Goal: Use online tool/utility: Utilize a website feature to perform a specific function

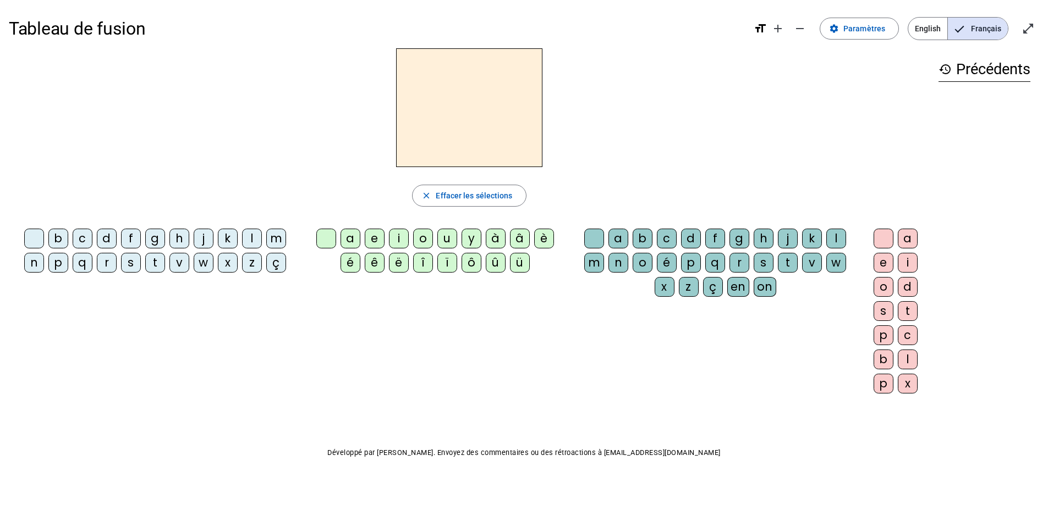
click at [281, 232] on div "m" at bounding box center [276, 239] width 20 height 20
click at [353, 238] on div "a" at bounding box center [350, 239] width 20 height 20
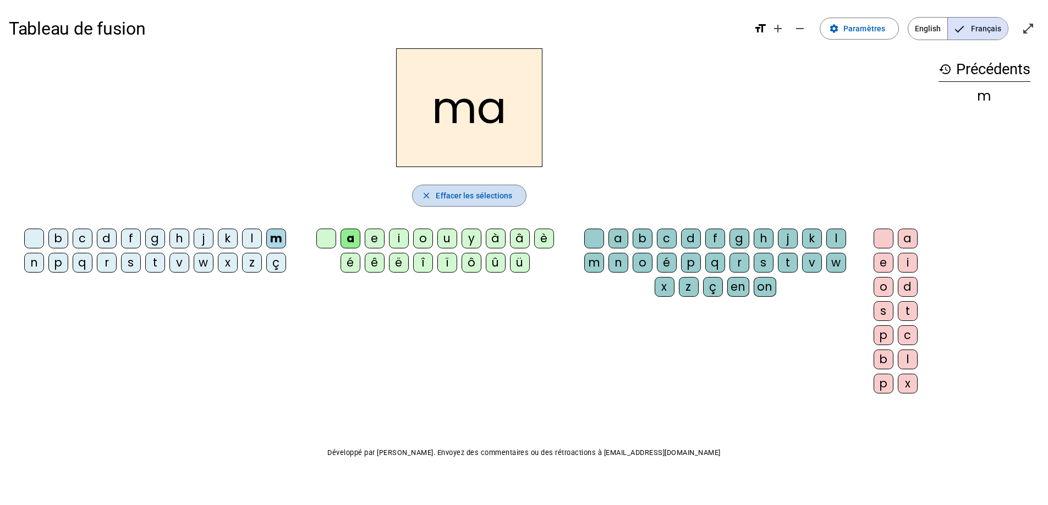
click at [481, 191] on span "Effacer les sélections" at bounding box center [474, 195] width 76 height 13
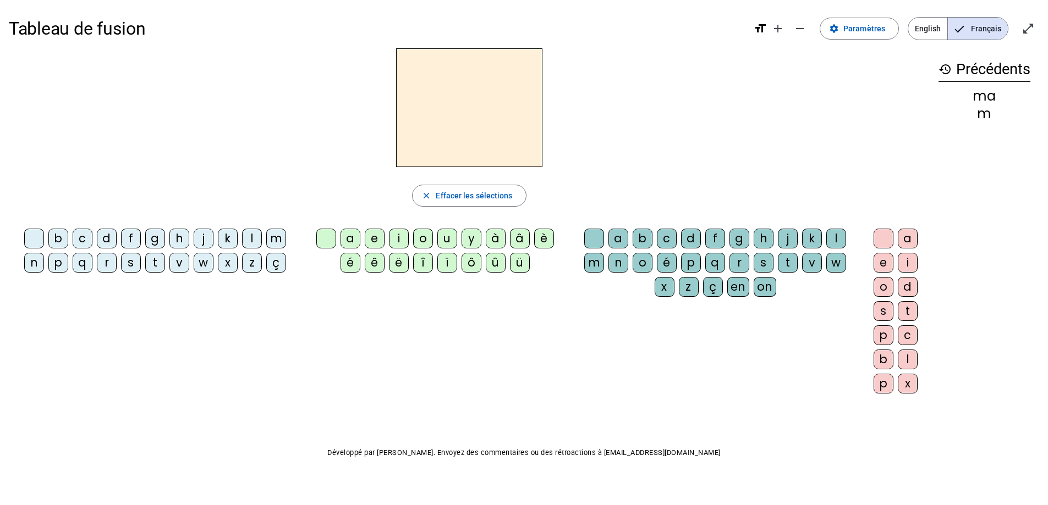
click at [252, 240] on div "l" at bounding box center [252, 239] width 20 height 20
click at [347, 241] on div "a" at bounding box center [350, 239] width 20 height 20
click at [460, 188] on span "button" at bounding box center [469, 196] width 113 height 26
drag, startPoint x: 251, startPoint y: 234, endPoint x: 249, endPoint y: 240, distance: 6.4
click at [251, 234] on div "l" at bounding box center [252, 239] width 20 height 20
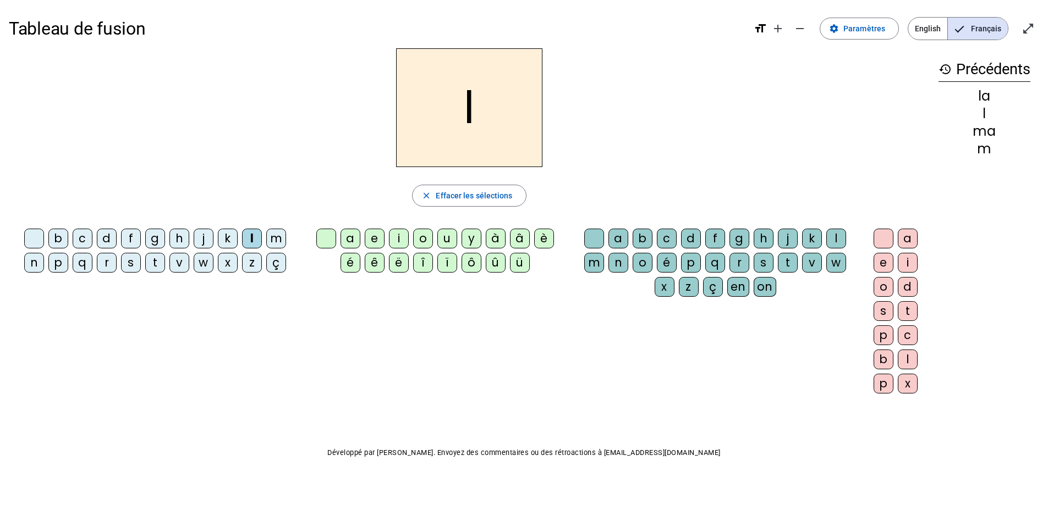
click at [371, 238] on div "e" at bounding box center [375, 239] width 20 height 20
click at [457, 199] on span "Effacer les sélections" at bounding box center [474, 195] width 76 height 13
click at [113, 237] on div "d" at bounding box center [107, 239] width 20 height 20
click at [372, 234] on div "e" at bounding box center [375, 239] width 20 height 20
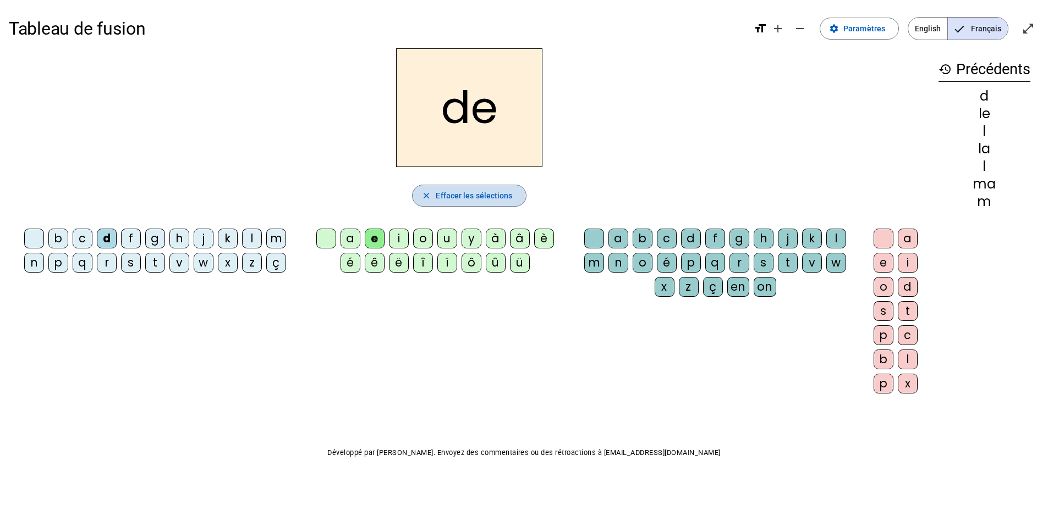
click at [437, 196] on span "Effacer les sélections" at bounding box center [474, 195] width 76 height 13
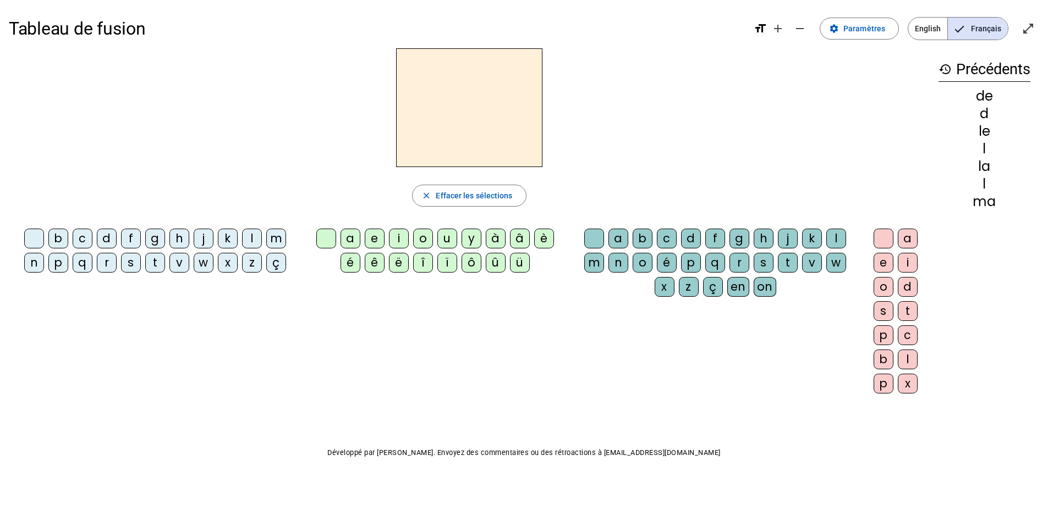
click at [98, 239] on div "d" at bounding box center [107, 239] width 20 height 20
click at [448, 237] on div "u" at bounding box center [447, 239] width 20 height 20
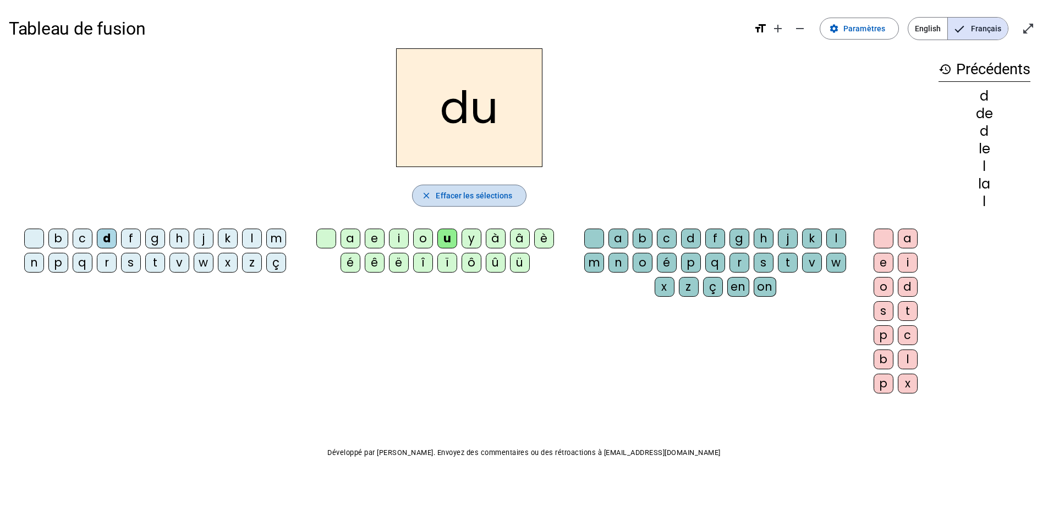
click at [460, 201] on span "Effacer les sélections" at bounding box center [474, 195] width 76 height 13
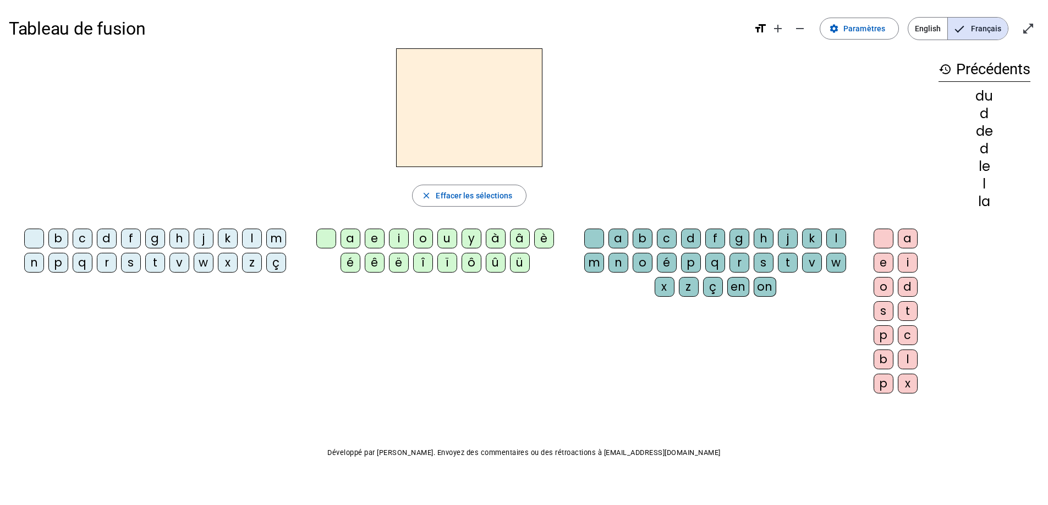
click at [147, 258] on div "t" at bounding box center [155, 263] width 20 height 20
click at [443, 237] on div "u" at bounding box center [447, 239] width 20 height 20
click at [477, 196] on span "Effacer les sélections" at bounding box center [474, 195] width 76 height 13
click at [162, 261] on div "t" at bounding box center [155, 263] width 20 height 20
click at [344, 235] on div "a" at bounding box center [350, 239] width 20 height 20
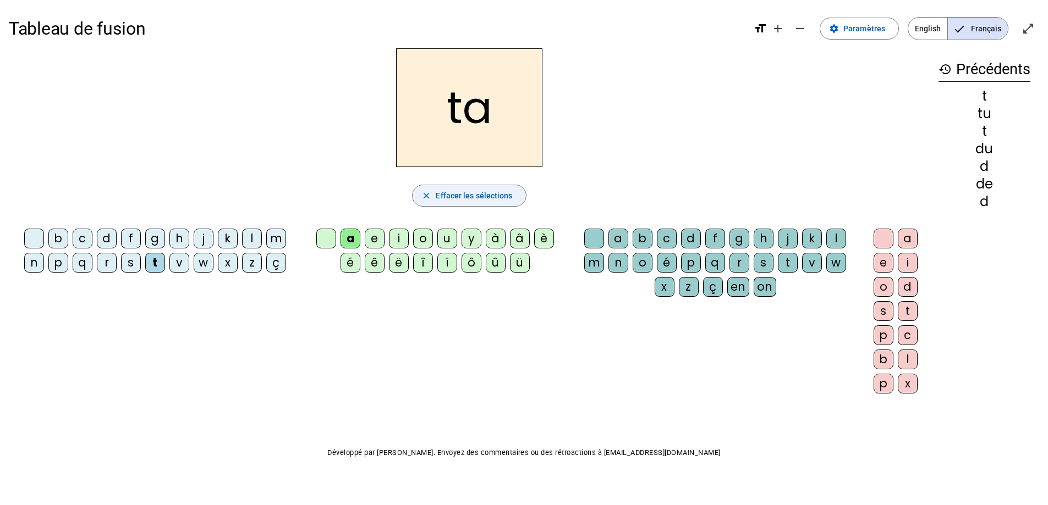
click at [462, 195] on span "Effacer les sélections" at bounding box center [474, 195] width 76 height 13
click at [158, 263] on div "t" at bounding box center [155, 263] width 20 height 20
click at [371, 235] on div "e" at bounding box center [375, 239] width 20 height 20
drag, startPoint x: 472, startPoint y: 193, endPoint x: 463, endPoint y: 195, distance: 9.7
click at [466, 194] on span "Effacer les sélections" at bounding box center [474, 195] width 76 height 13
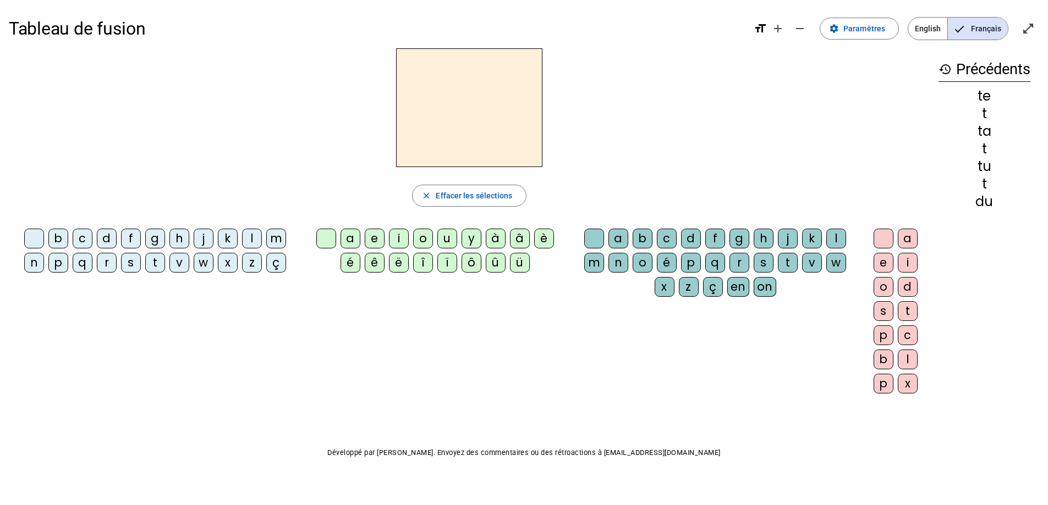
click at [278, 239] on div "m" at bounding box center [276, 239] width 20 height 20
drag, startPoint x: 373, startPoint y: 237, endPoint x: 378, endPoint y: 239, distance: 5.9
click at [373, 238] on div "e" at bounding box center [375, 239] width 20 height 20
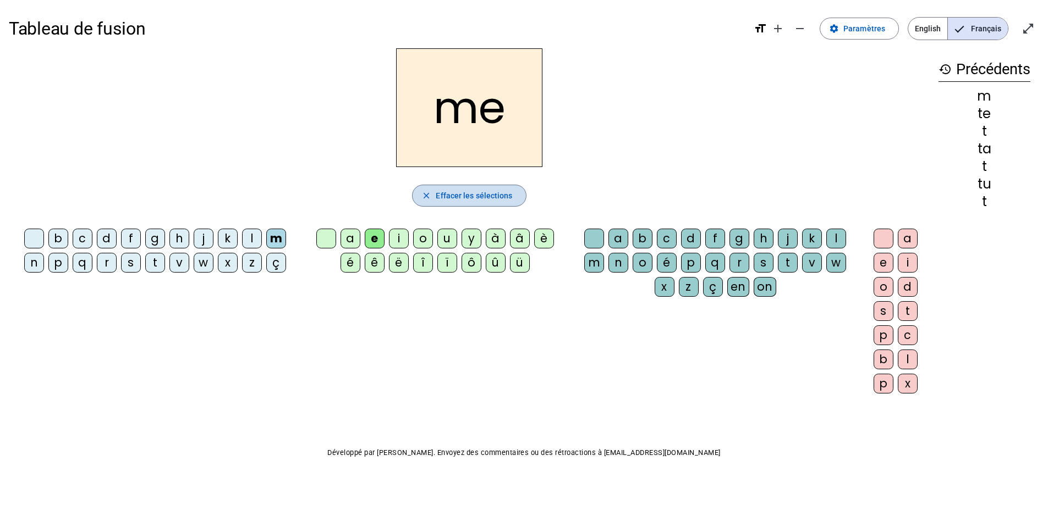
click at [455, 197] on span "Effacer les sélections" at bounding box center [474, 195] width 76 height 13
